Goal: Information Seeking & Learning: Learn about a topic

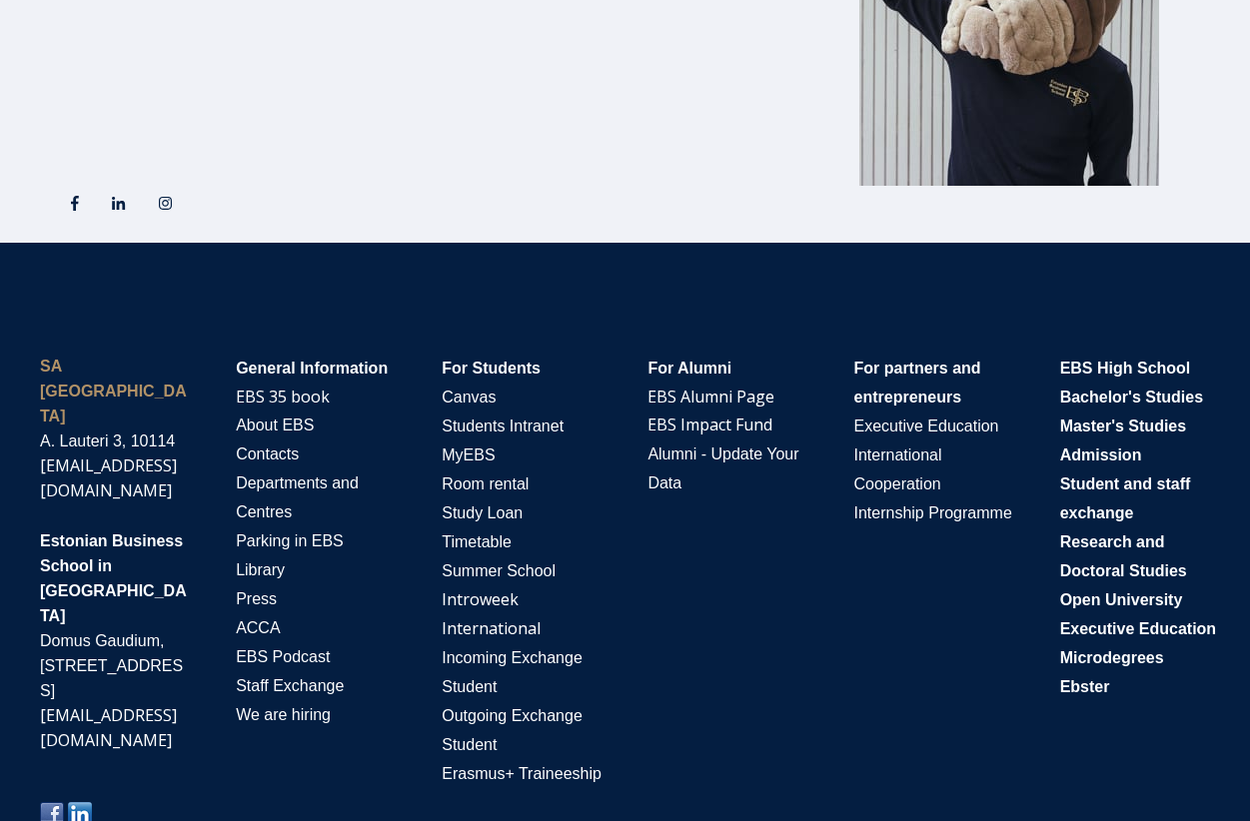
scroll to position [3292, 0]
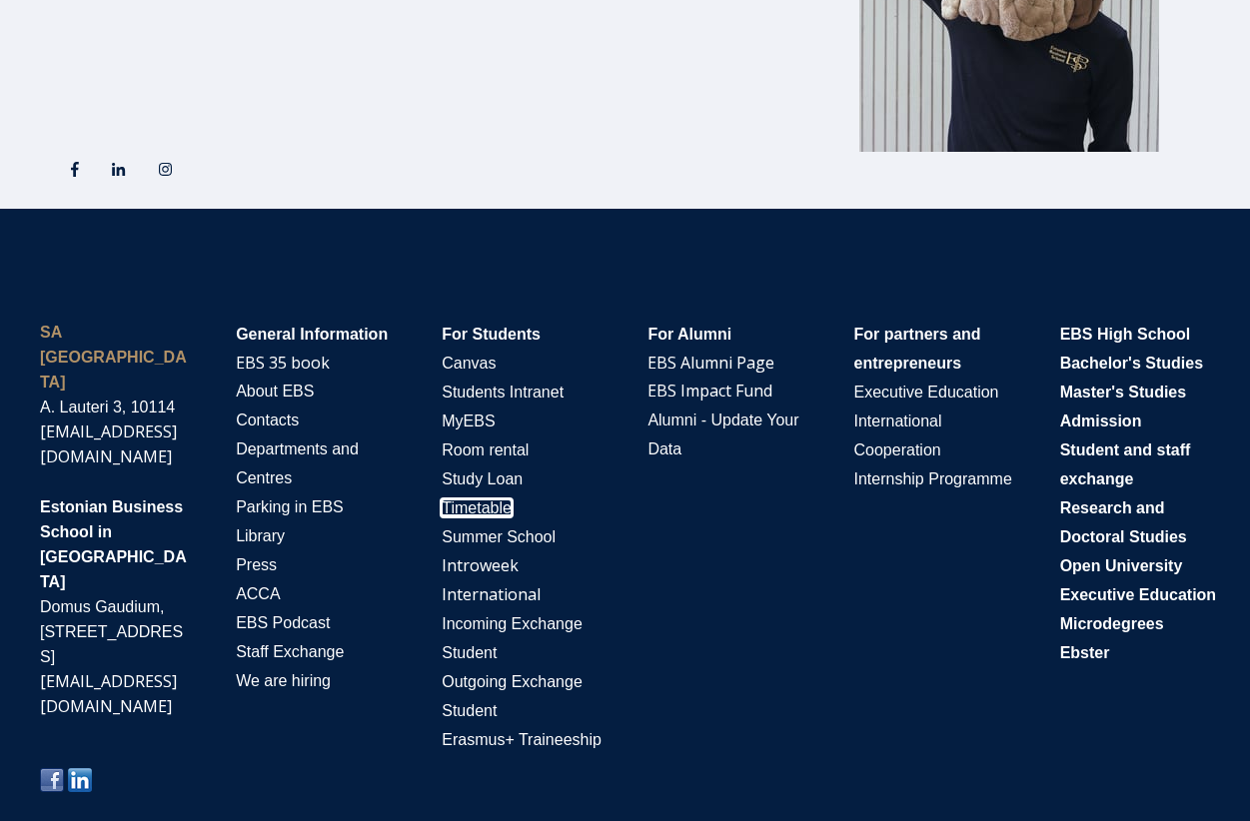
click at [491, 499] on span "Timetable" at bounding box center [476, 507] width 70 height 17
click at [274, 383] on span "About EBS" at bounding box center [275, 391] width 78 height 17
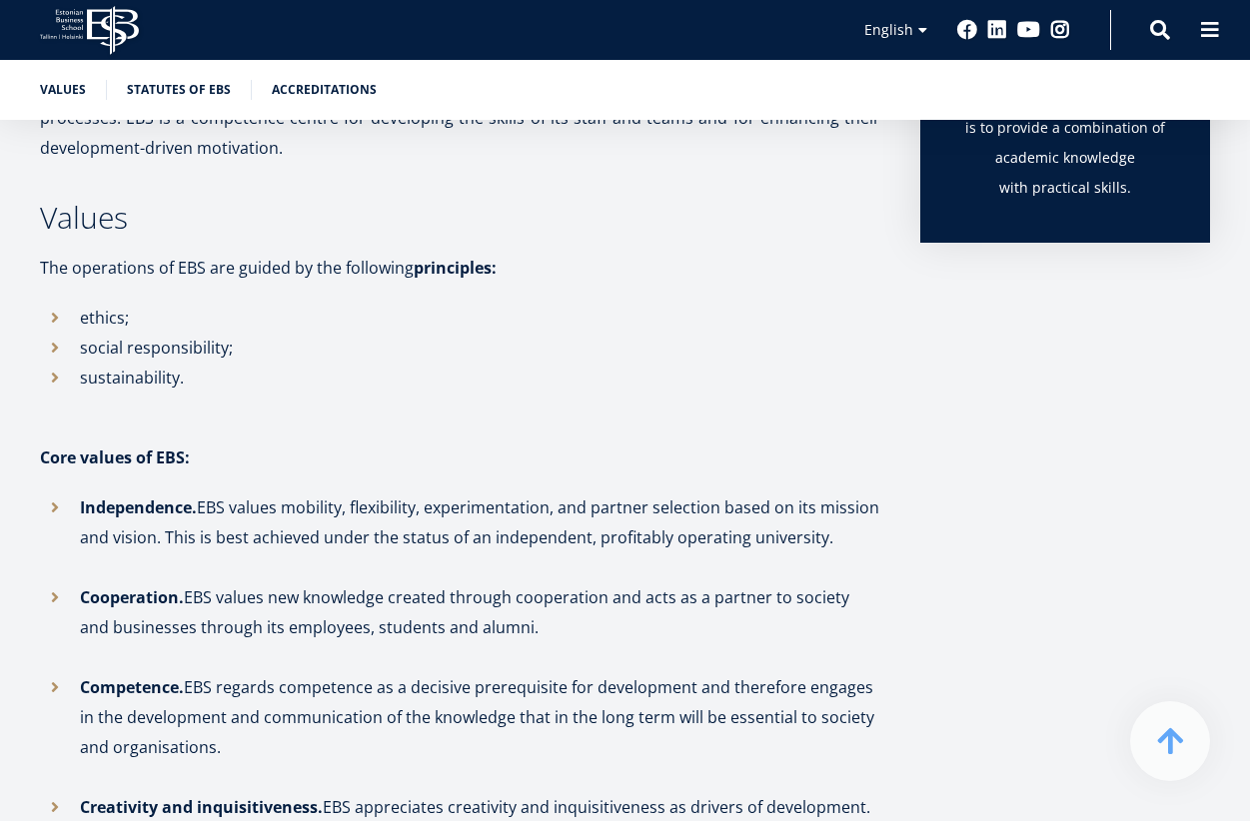
scroll to position [762, 0]
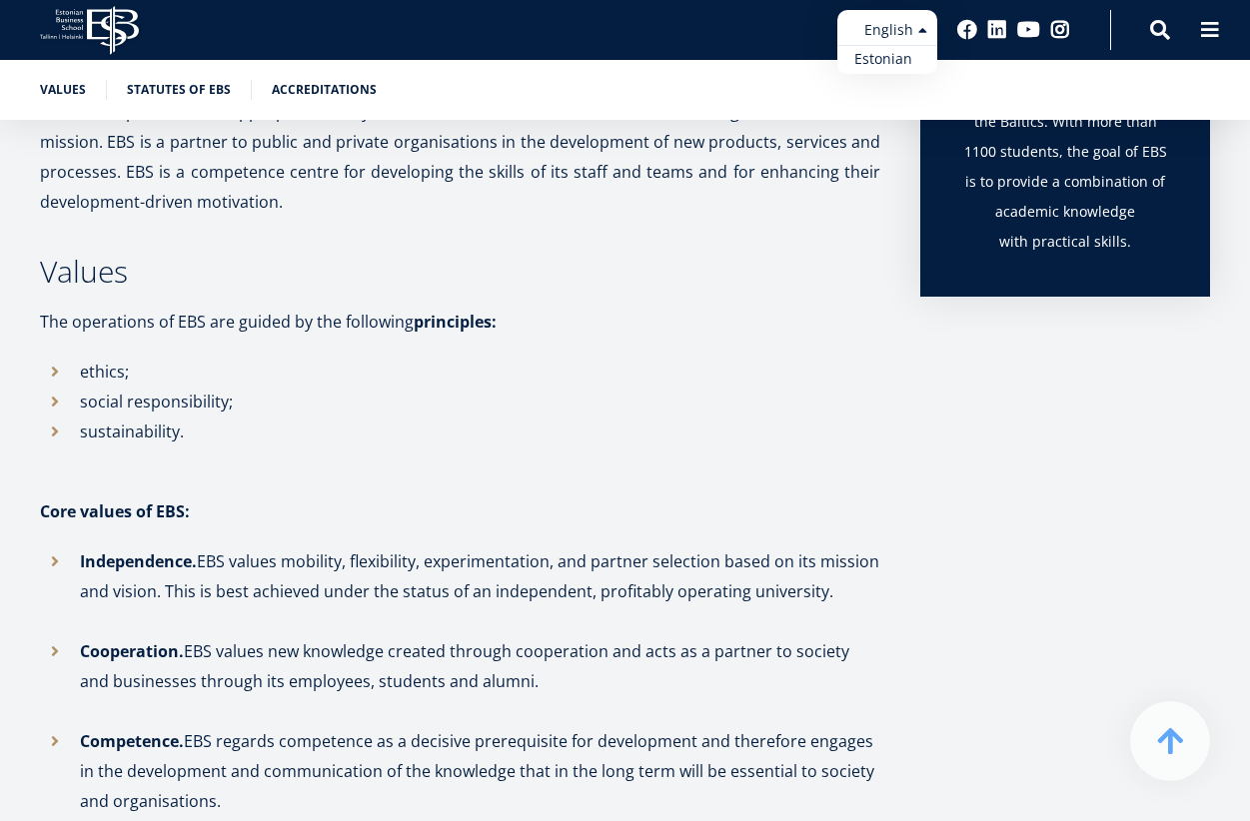
click at [886, 57] on link "Estonian" at bounding box center [887, 59] width 100 height 29
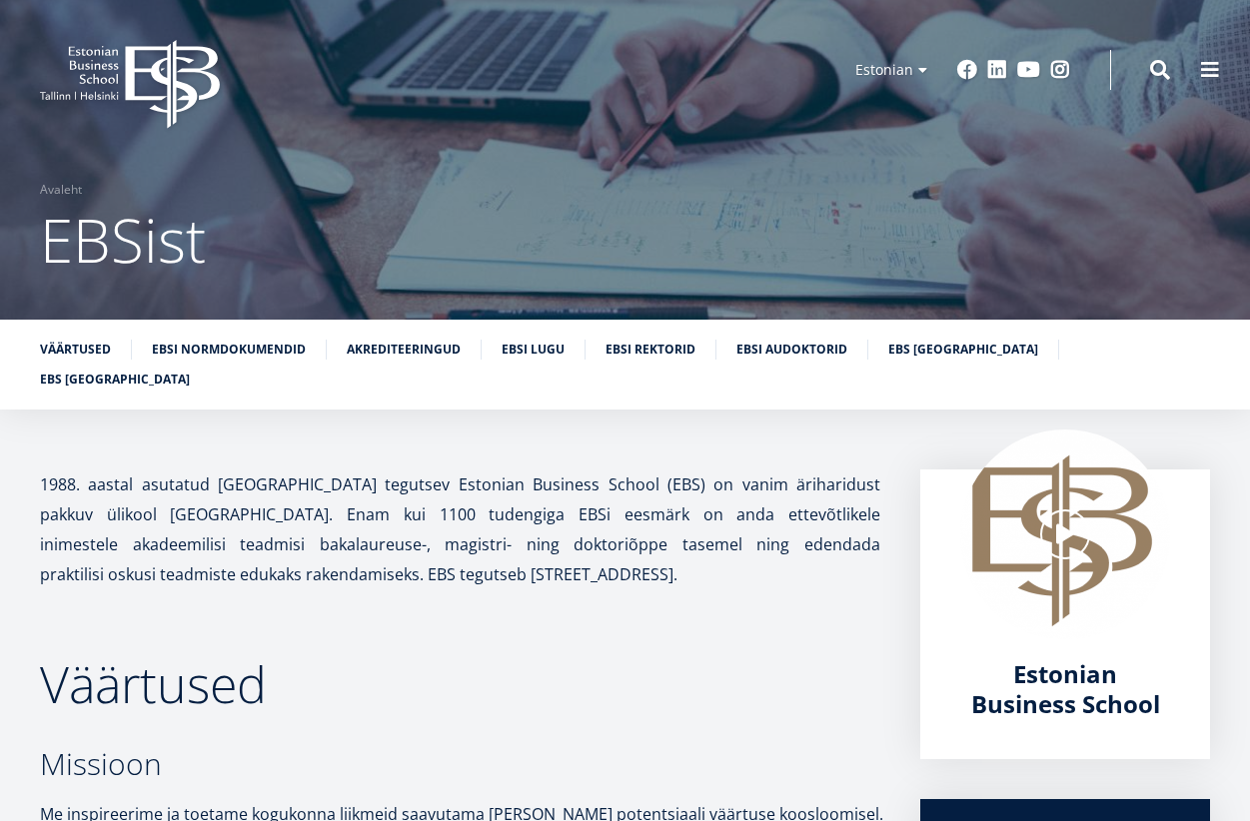
click at [173, 69] on icon at bounding box center [172, 84] width 94 height 89
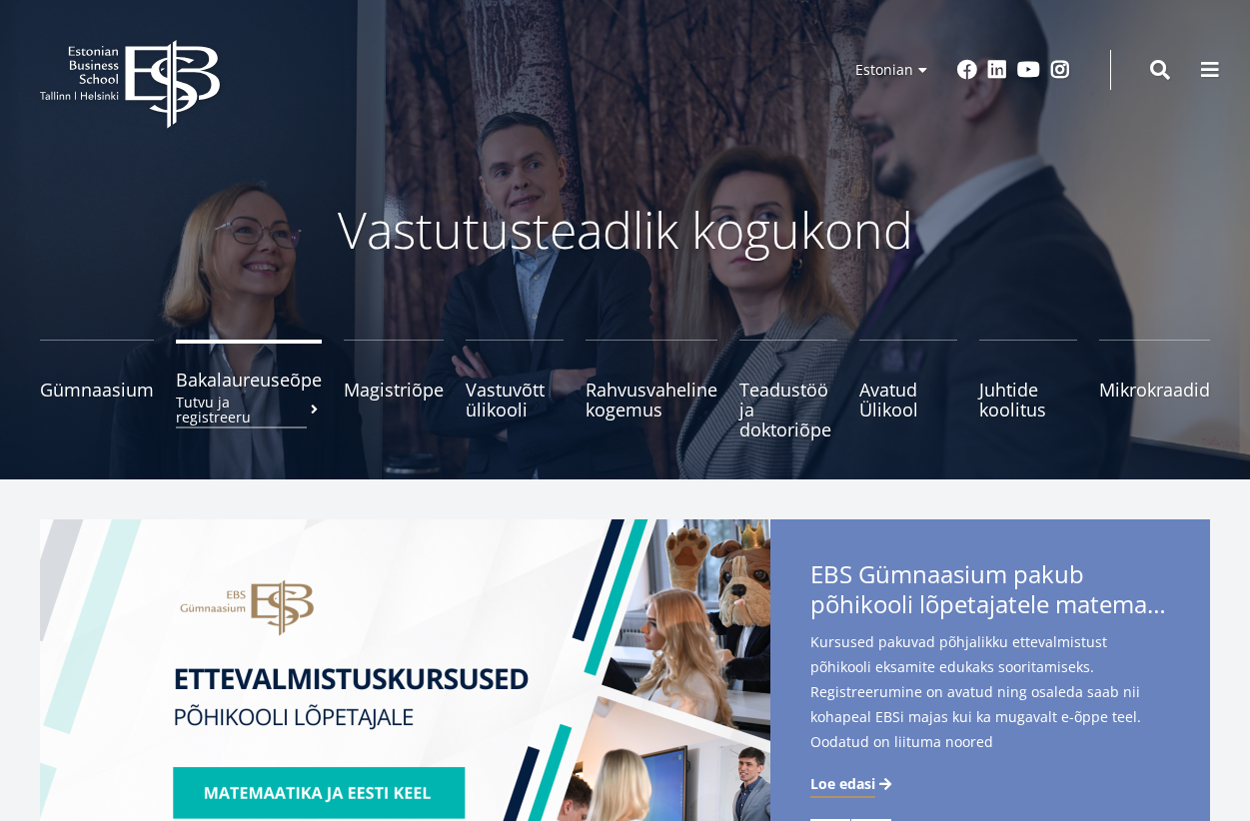
click at [251, 388] on span "Bakalaureuseõpe Tutvu ja registreeru" at bounding box center [249, 380] width 146 height 20
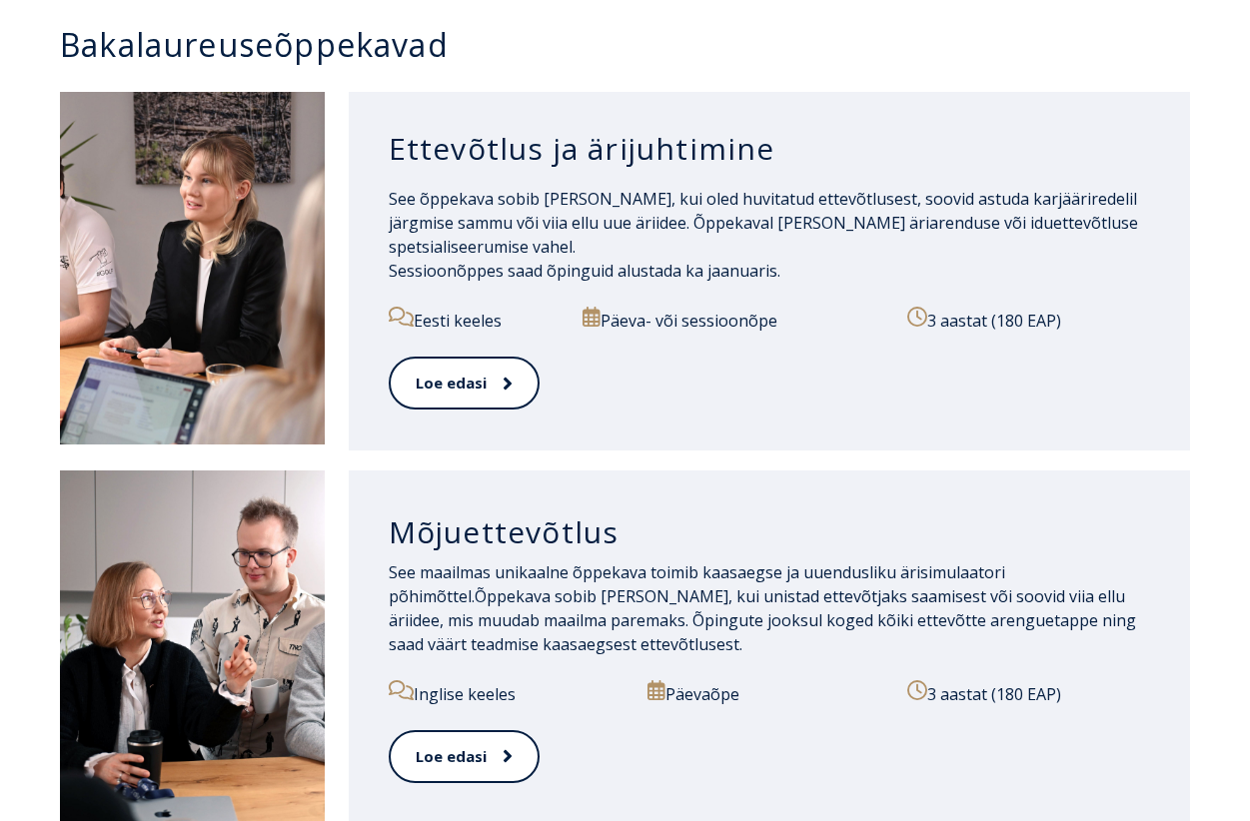
scroll to position [1099, 0]
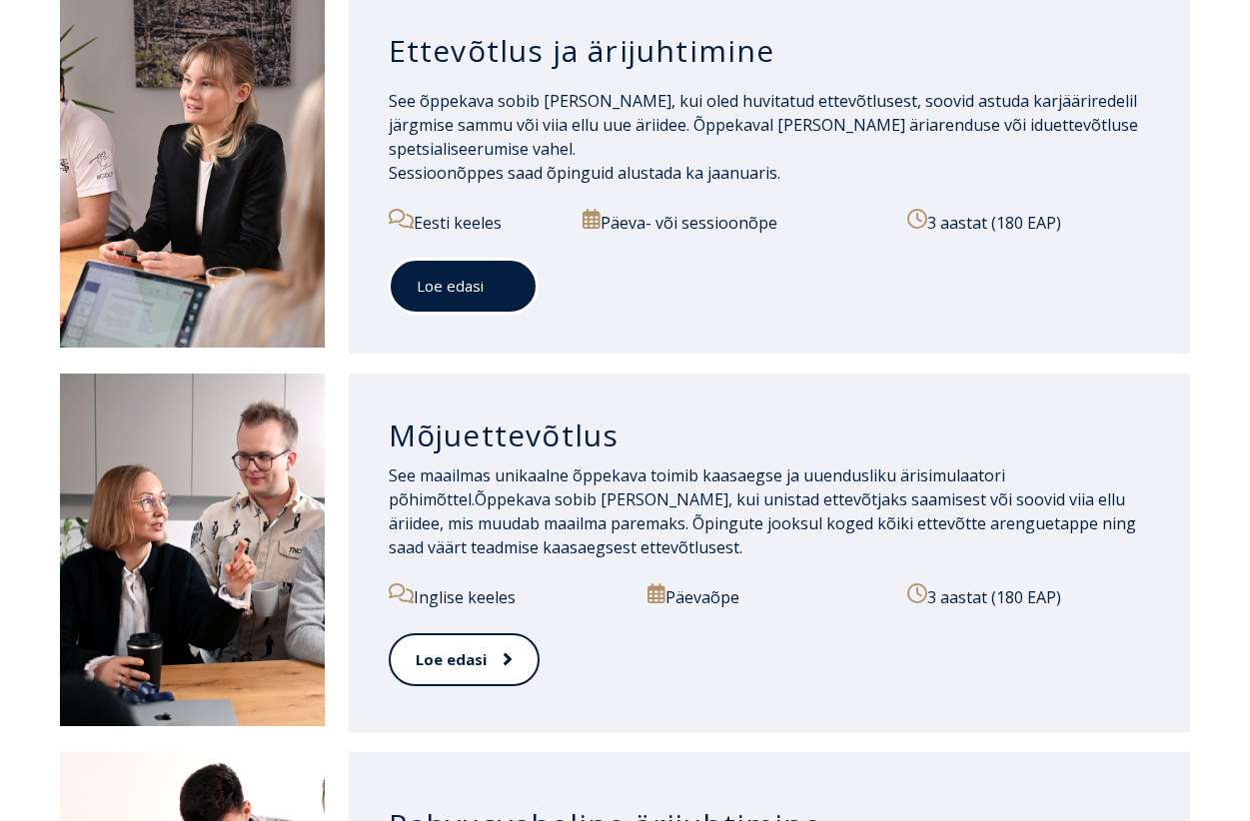
click at [463, 287] on link "Loe edasi" at bounding box center [463, 286] width 149 height 55
